Goal: Navigation & Orientation: Find specific page/section

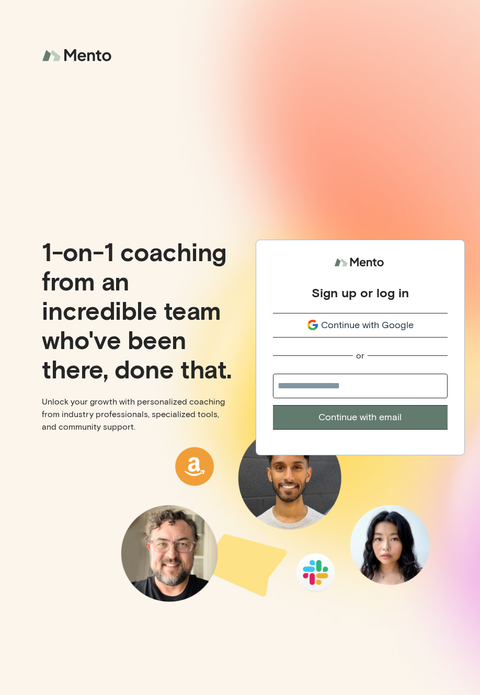
click at [356, 326] on span "Continue with Google" at bounding box center [367, 325] width 93 height 14
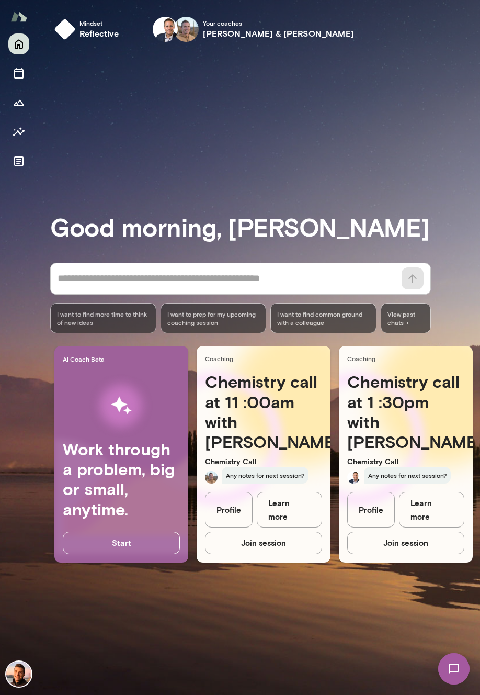
click at [191, 147] on div "Good morning, [PERSON_NAME] * ​ ​ I want to find more time to think of new idea…" at bounding box center [265, 372] width 430 height 619
click at [351, 170] on div "Good morning, [PERSON_NAME] * ​ ​ I want to find more time to think of new idea…" at bounding box center [265, 372] width 430 height 619
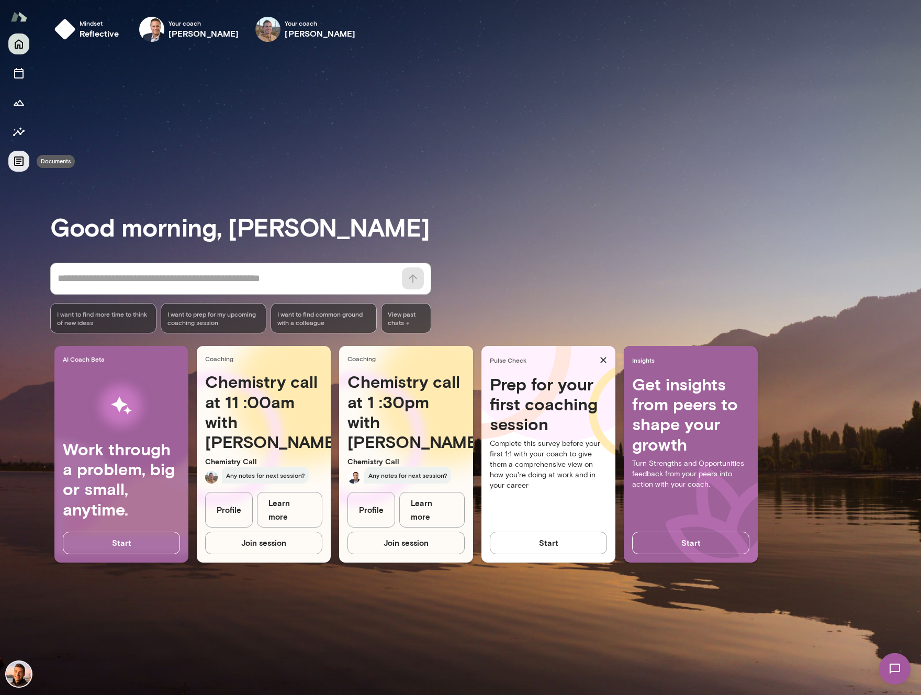
click at [12, 162] on button "Documents" at bounding box center [18, 161] width 21 height 21
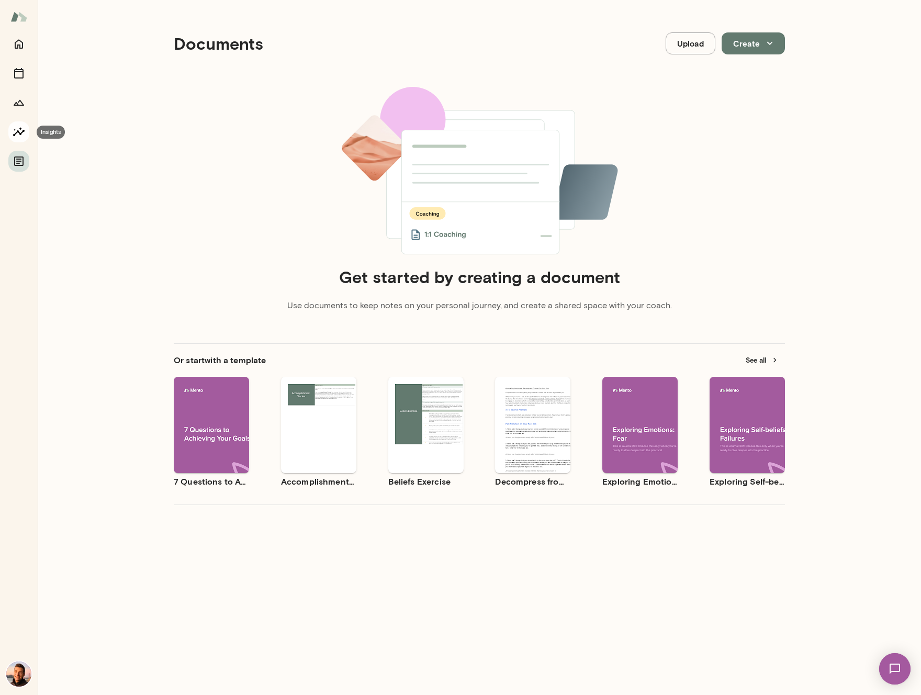
click at [17, 134] on icon "Insights" at bounding box center [19, 132] width 13 height 13
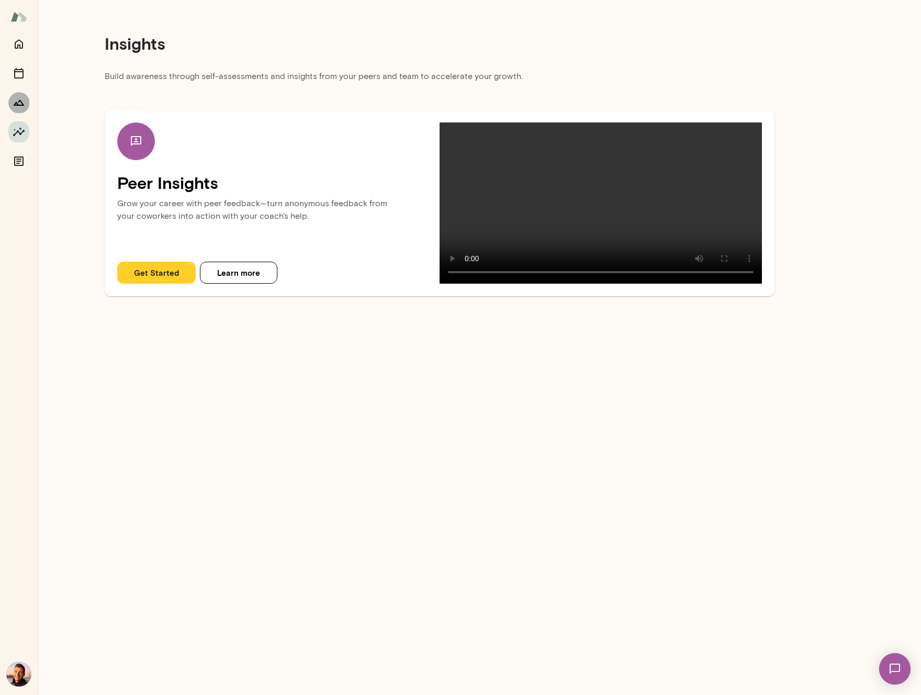
click at [18, 108] on icon "Growth Plan" at bounding box center [19, 102] width 13 height 13
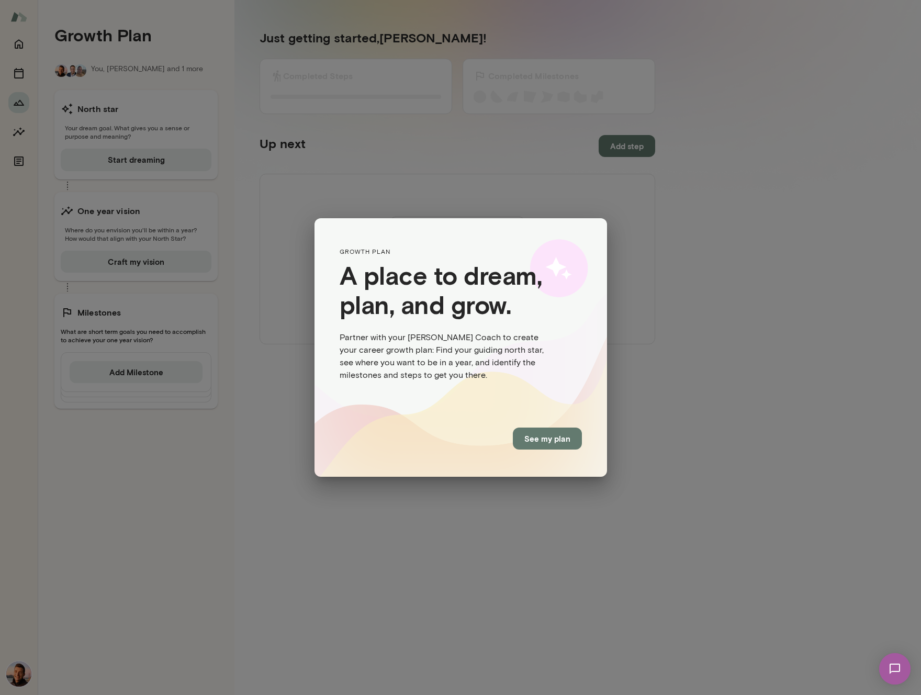
click at [18, 69] on div "GROWTH PLAN A place to dream, plan, and grow. Partner with your [PERSON_NAME] C…" at bounding box center [460, 347] width 921 height 695
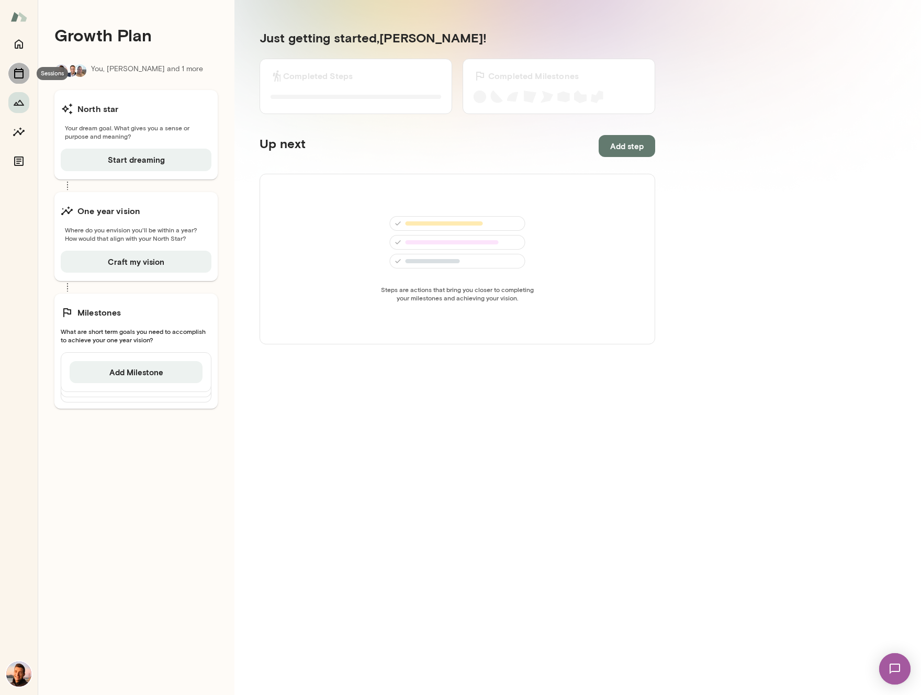
click at [17, 75] on icon "Sessions" at bounding box center [19, 73] width 13 height 13
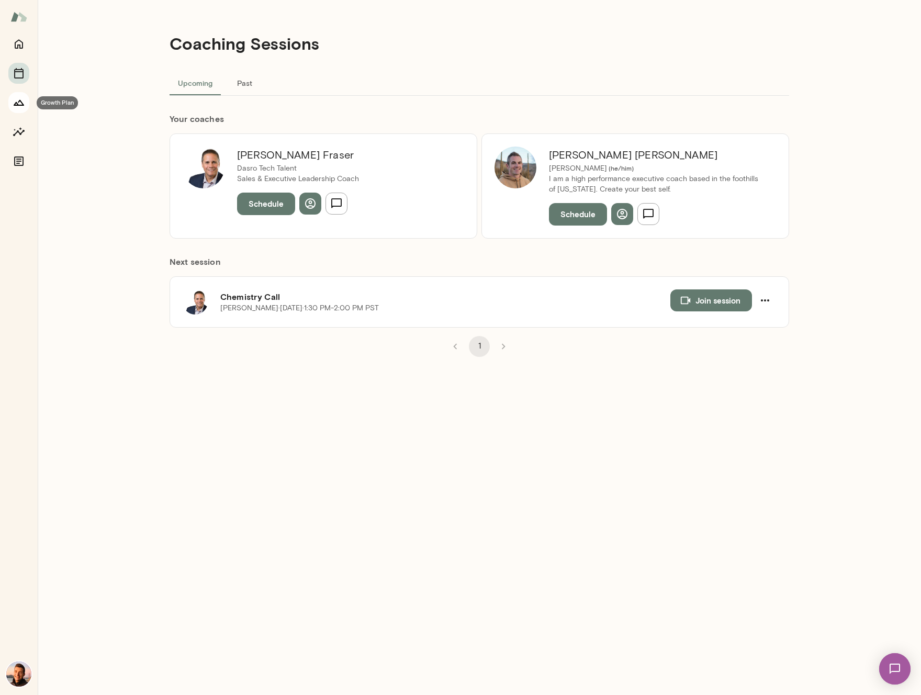
click at [16, 109] on button "Growth Plan" at bounding box center [18, 102] width 21 height 21
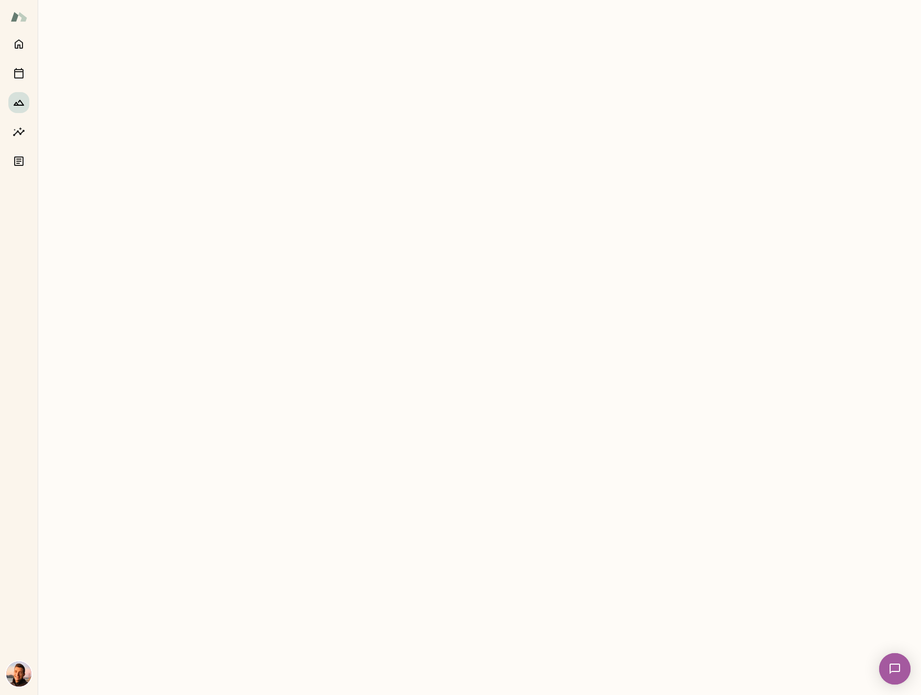
drag, startPoint x: 18, startPoint y: 71, endPoint x: 14, endPoint y: 100, distance: 29.1
click at [14, 100] on div at bounding box center [18, 102] width 21 height 138
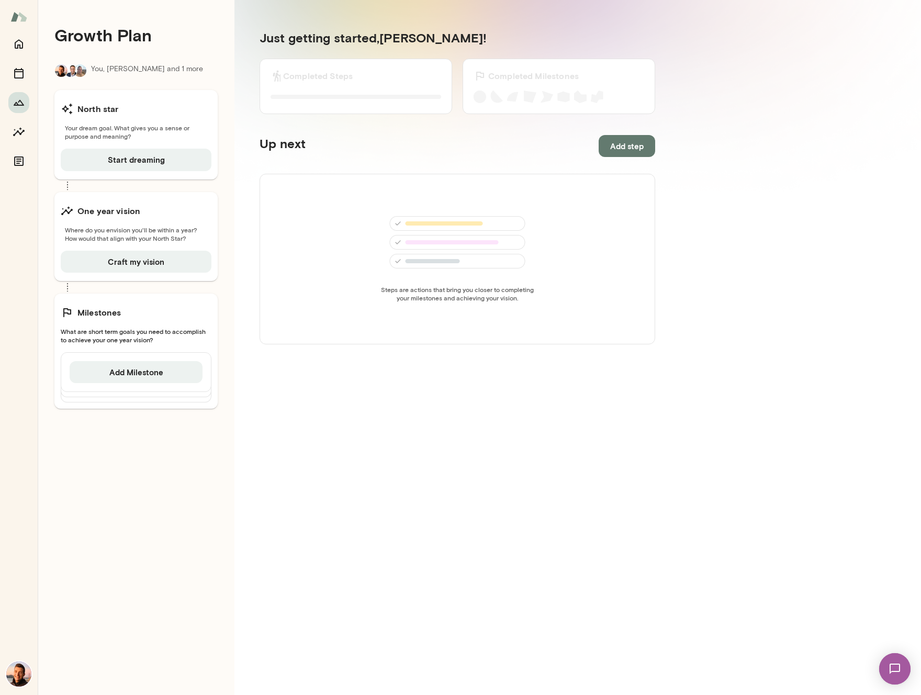
click at [480, 536] on section "Just getting started, [PERSON_NAME] ! Completed Steps 0 of 0 Steps completed Co…" at bounding box center [457, 349] width 446 height 691
